Goal: Navigation & Orientation: Find specific page/section

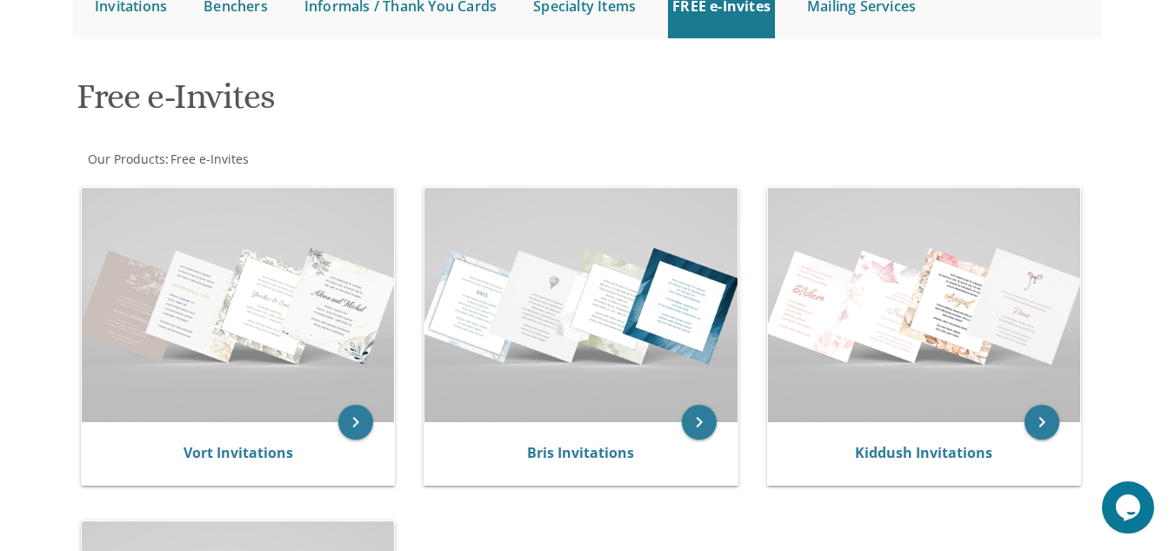
scroll to position [204, 0]
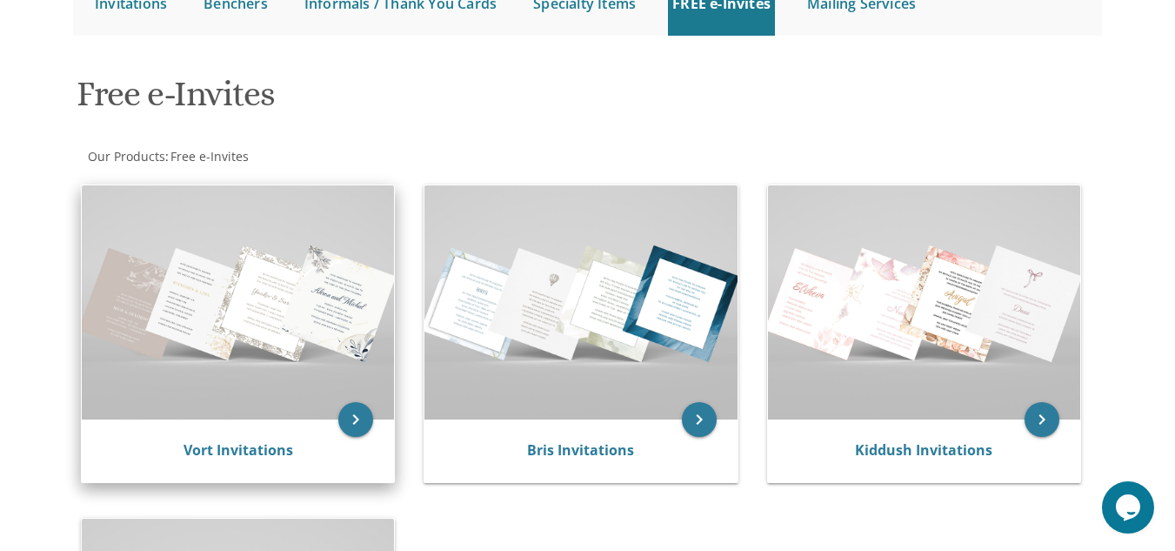
click at [302, 330] on img at bounding box center [238, 302] width 312 height 234
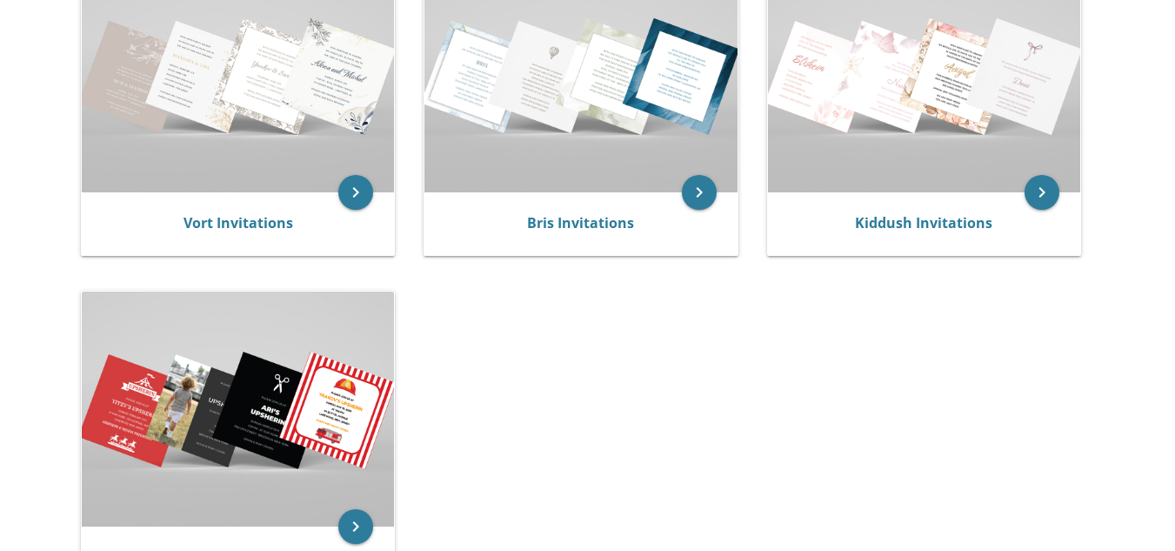
scroll to position [410, 0]
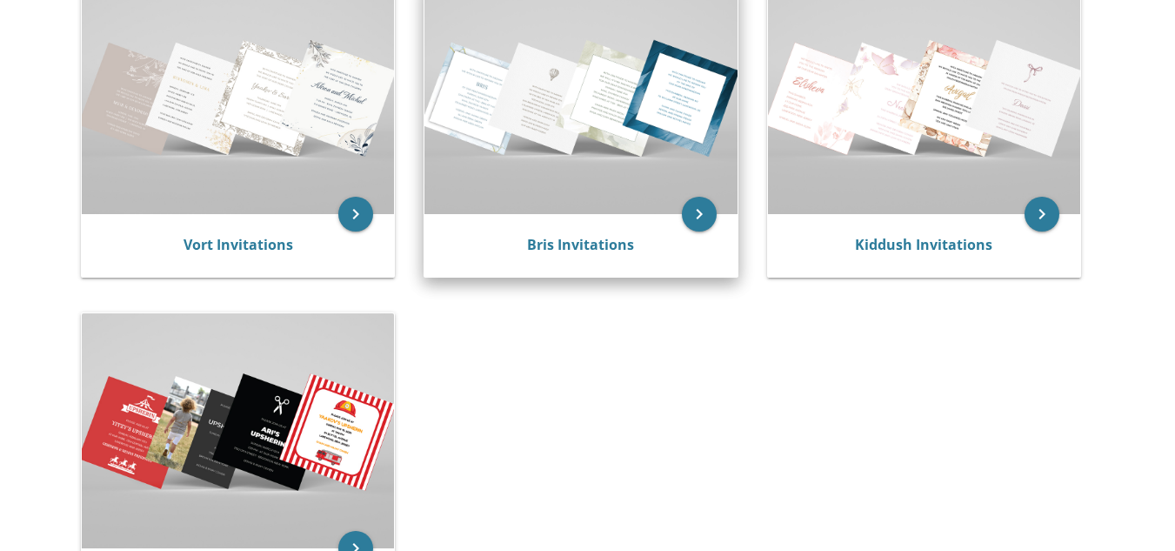
click at [642, 173] on img at bounding box center [580, 97] width 312 height 234
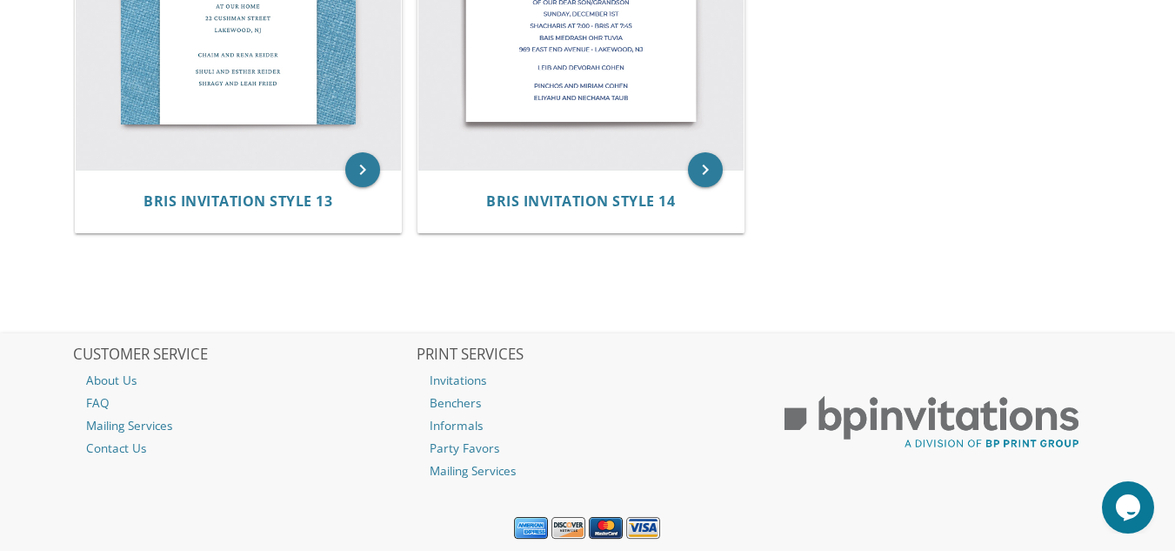
scroll to position [2179, 0]
